Goal: Task Accomplishment & Management: Understand process/instructions

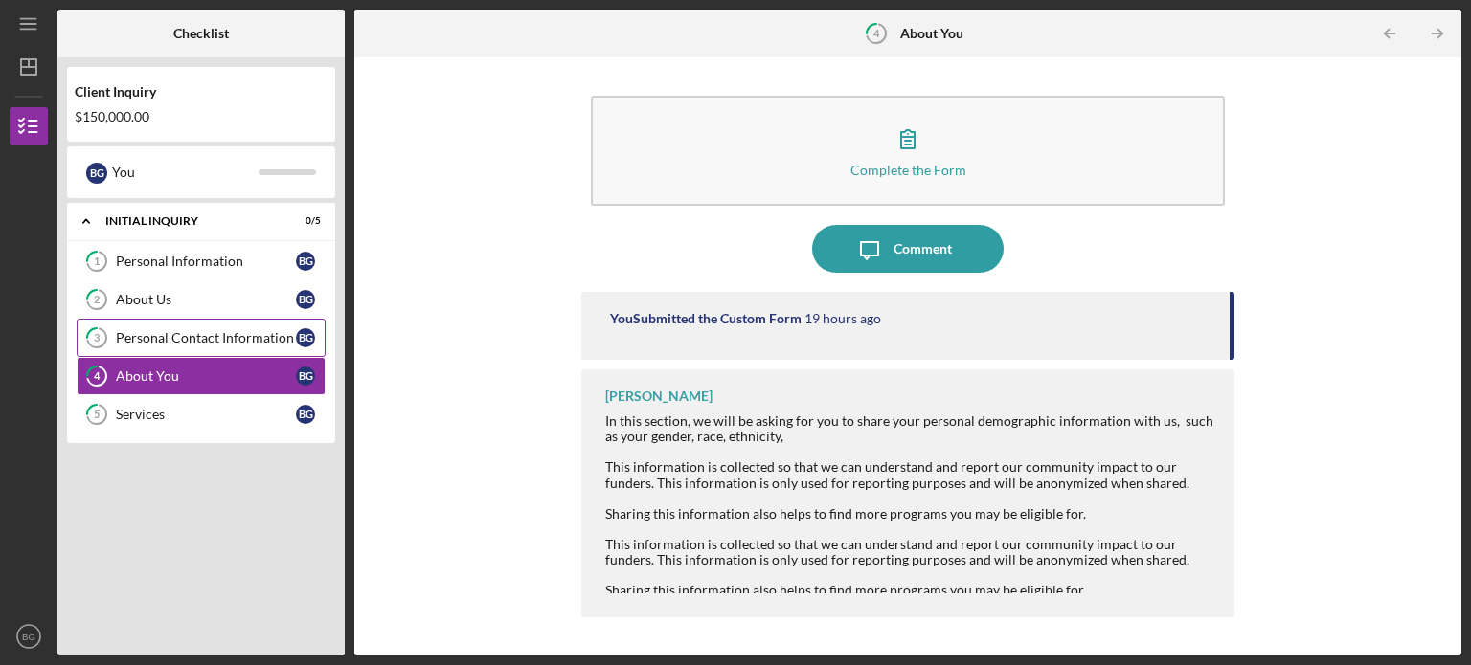
click at [149, 336] on div "Personal Contact Information" at bounding box center [206, 337] width 180 height 15
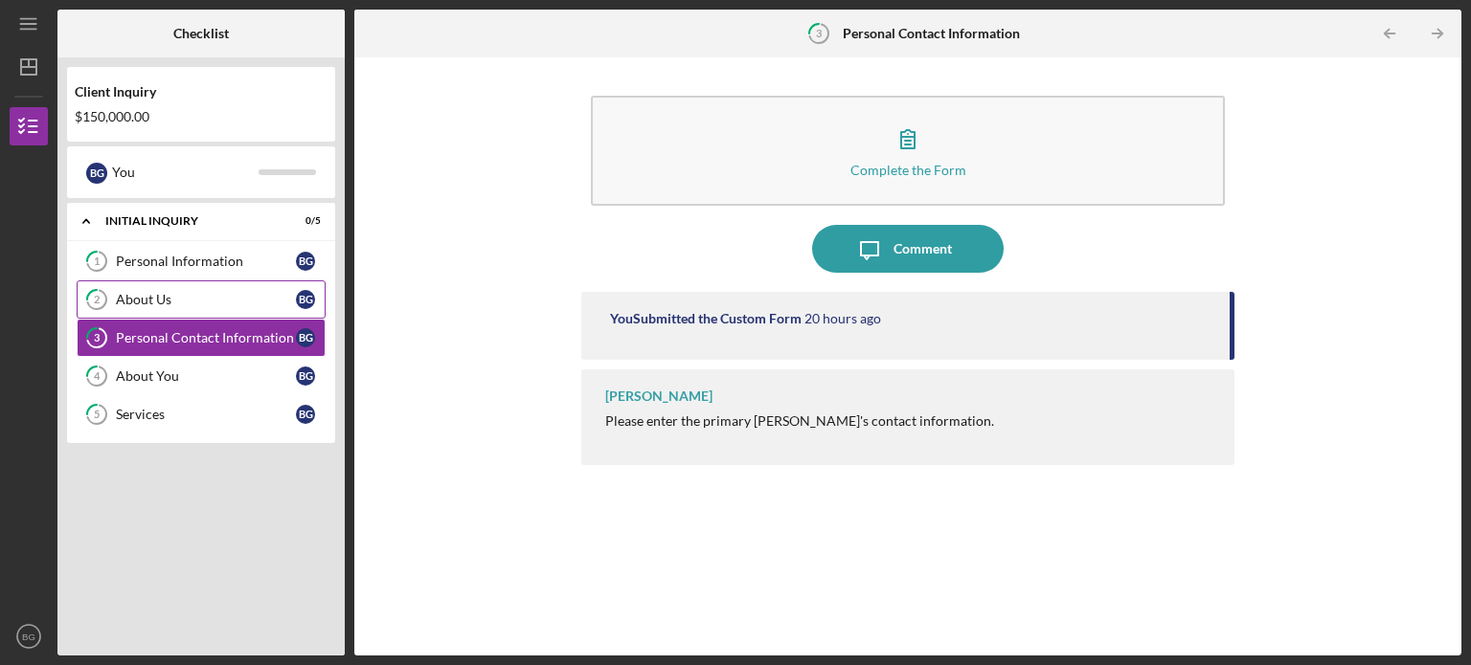
click at [152, 315] on link "2 About Us B G" at bounding box center [201, 300] width 249 height 38
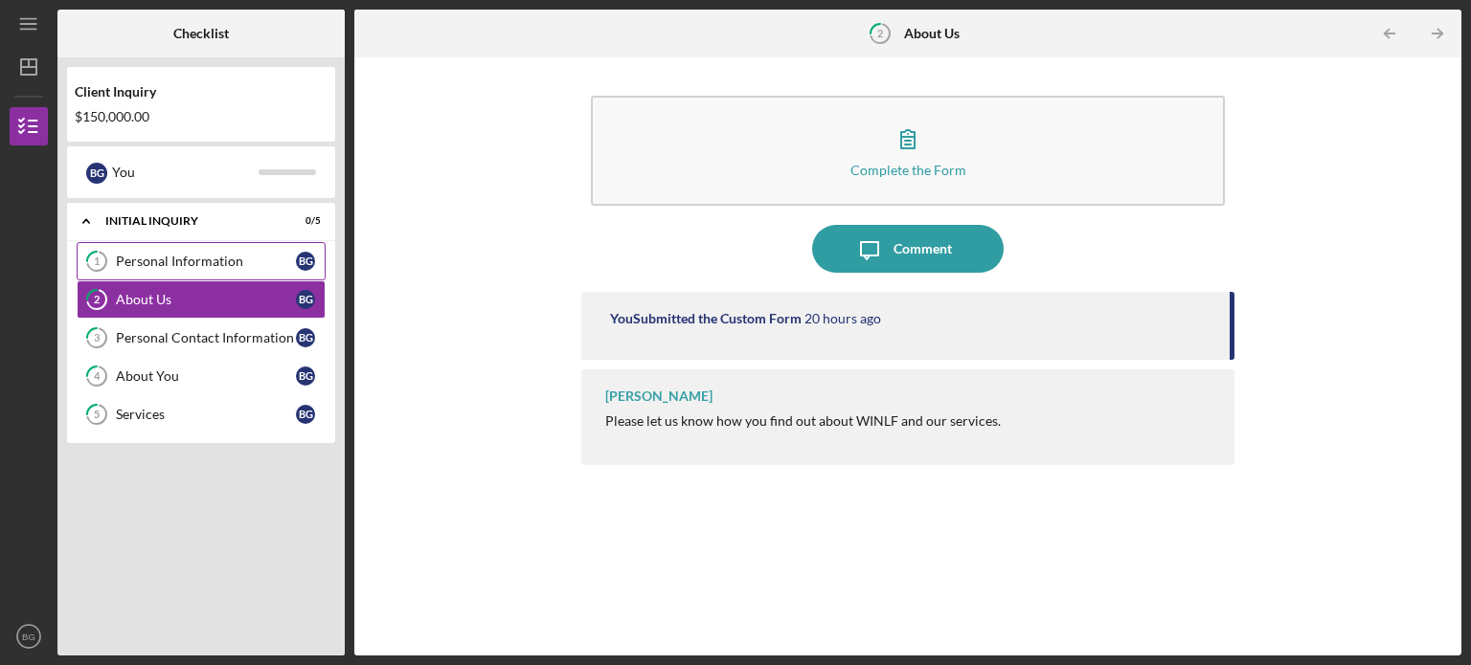
click at [170, 267] on div "Personal Information" at bounding box center [206, 261] width 180 height 15
